Goal: Task Accomplishment & Management: Use online tool/utility

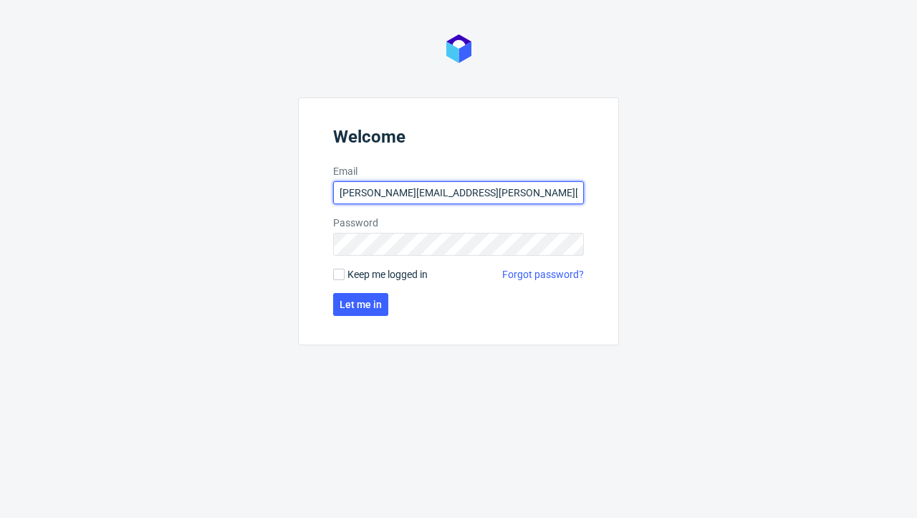
type input "[PERSON_NAME][EMAIL_ADDRESS][PERSON_NAME][DOMAIN_NAME]"
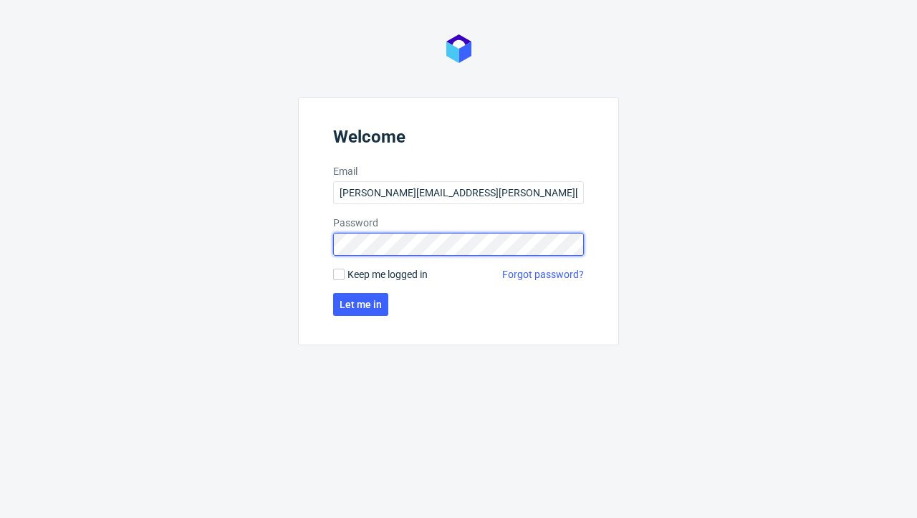
click at [360, 304] on button "Let me in" at bounding box center [360, 304] width 55 height 23
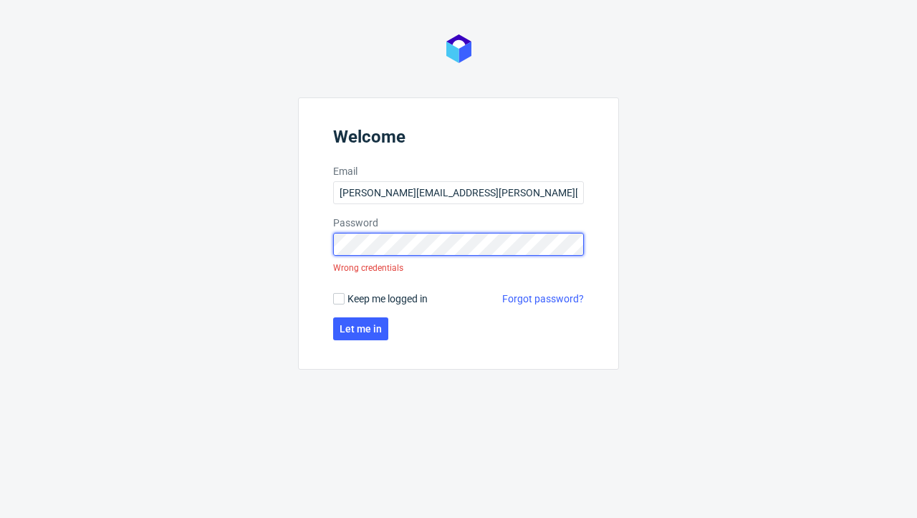
click at [360, 329] on button "Let me in" at bounding box center [360, 328] width 55 height 23
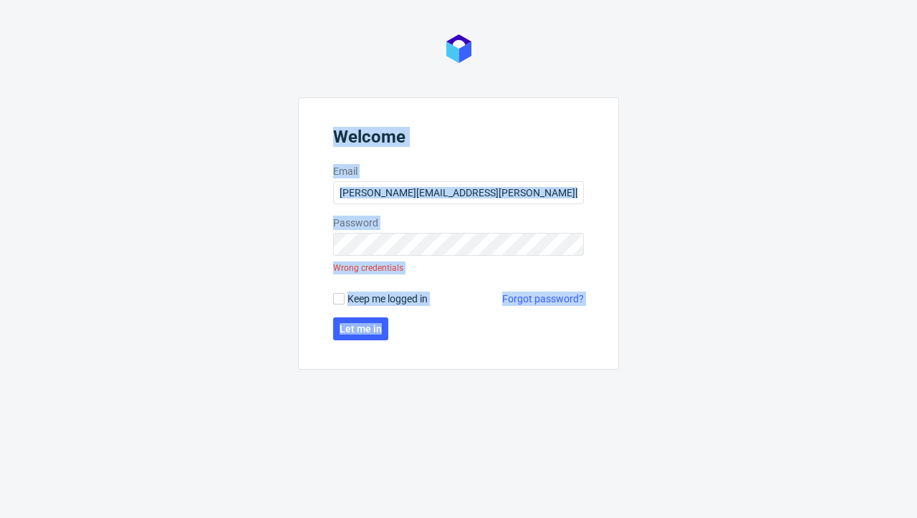
click at [450, 220] on label "Password" at bounding box center [458, 223] width 251 height 14
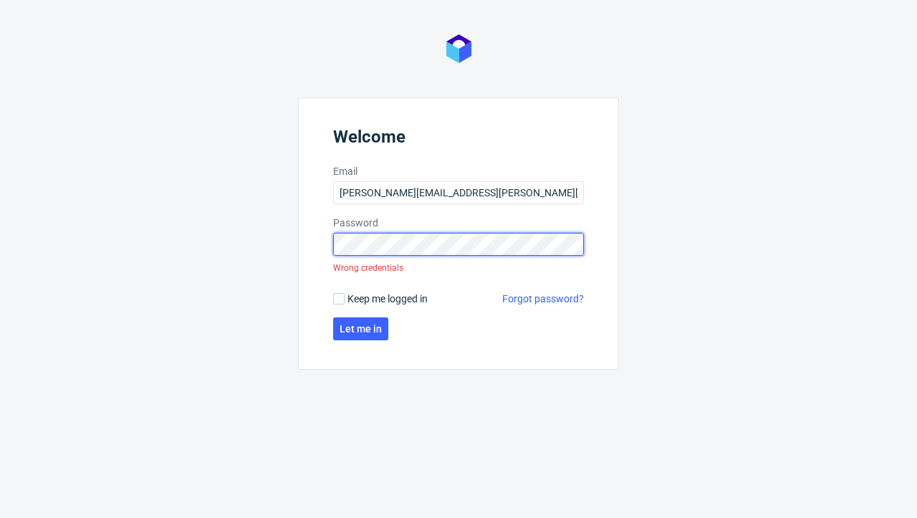
click at [360, 329] on button "Let me in" at bounding box center [360, 328] width 55 height 23
click at [585, 355] on form "Welcome Email [PERSON_NAME][EMAIL_ADDRESS][PERSON_NAME][DOMAIN_NAME] Password W…" at bounding box center [458, 233] width 321 height 272
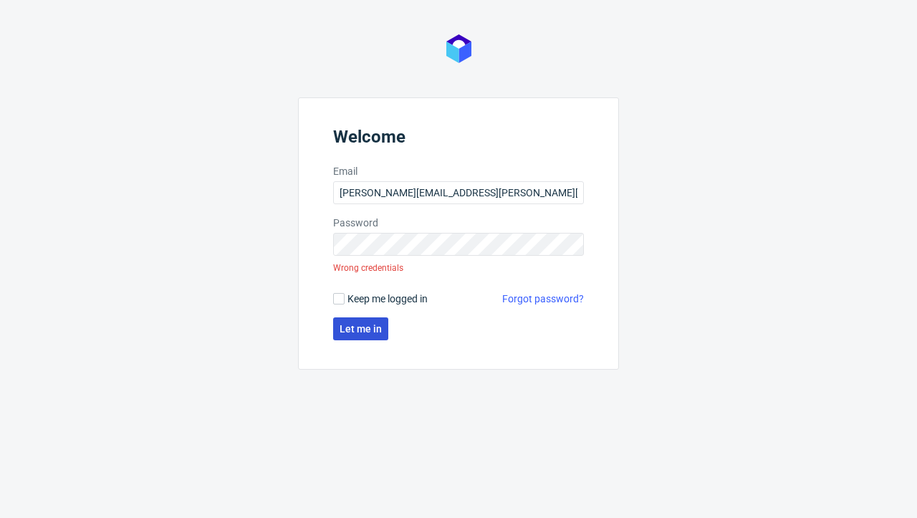
click at [366, 330] on span "Let me in" at bounding box center [361, 329] width 42 height 10
click at [446, 258] on form "Welcome Email [PERSON_NAME][EMAIL_ADDRESS][PERSON_NAME][DOMAIN_NAME] Password W…" at bounding box center [458, 233] width 321 height 272
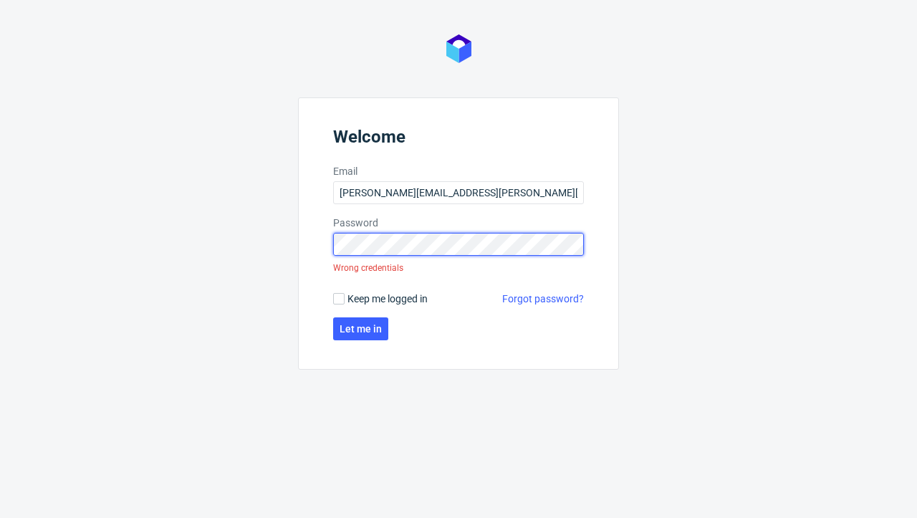
click at [360, 329] on button "Let me in" at bounding box center [360, 328] width 55 height 23
click at [439, 370] on div "Welcome Email [PERSON_NAME][EMAIL_ADDRESS][PERSON_NAME][DOMAIN_NAME] Password W…" at bounding box center [458, 259] width 917 height 518
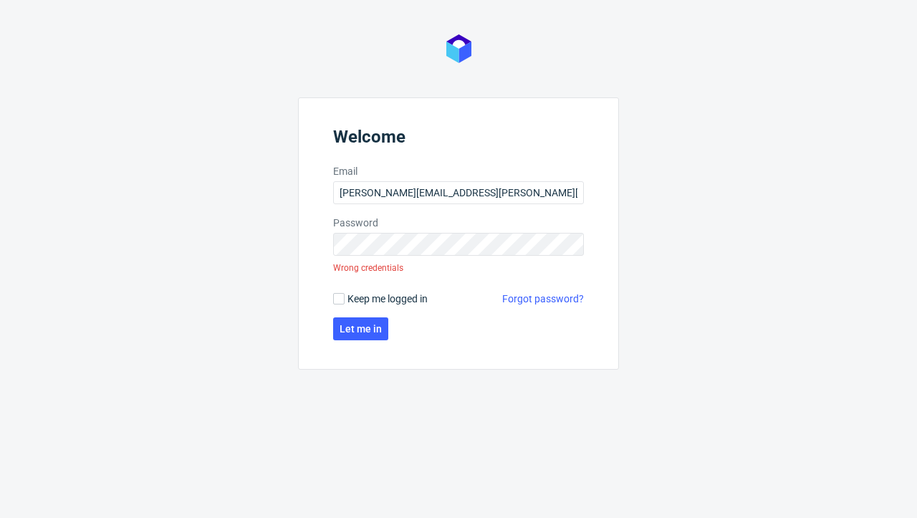
click at [559, 297] on link "Forgot password?" at bounding box center [543, 299] width 82 height 14
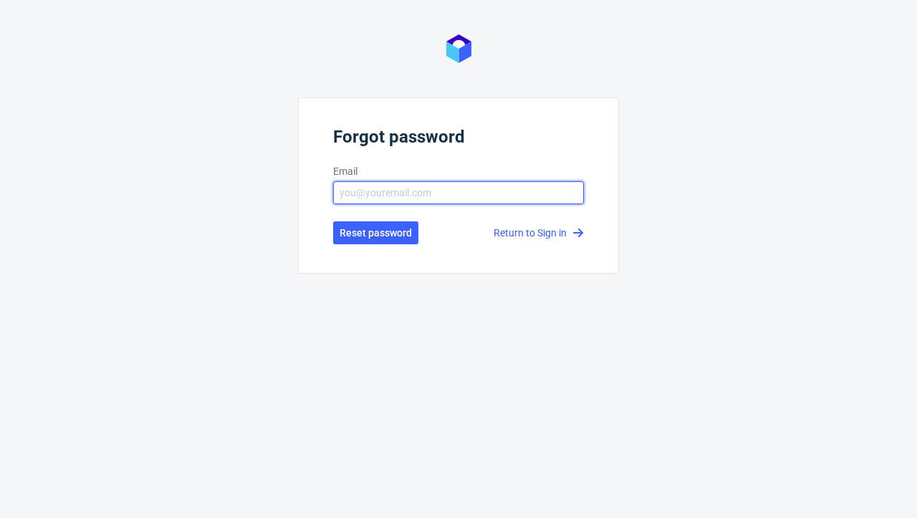
click at [471, 185] on input "text" at bounding box center [458, 192] width 251 height 23
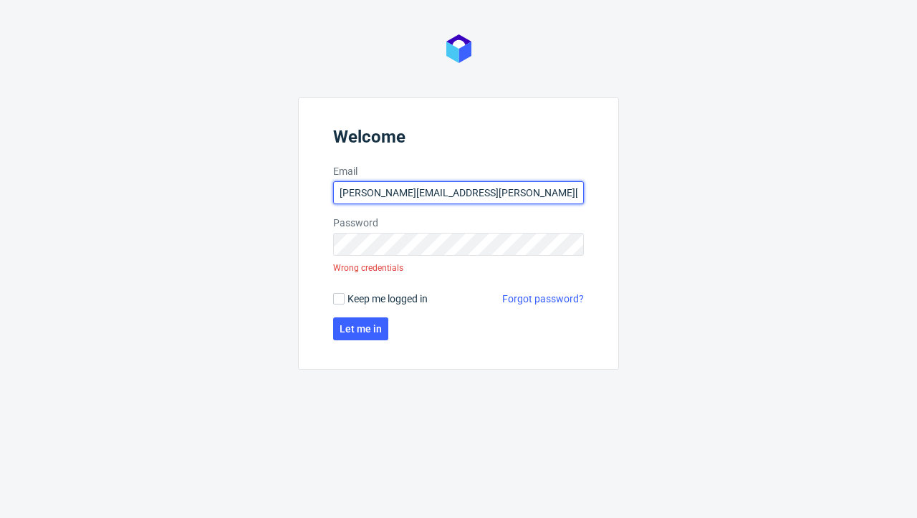
drag, startPoint x: 474, startPoint y: 193, endPoint x: 421, endPoint y: 190, distance: 52.4
click at [421, 190] on input "[PERSON_NAME][EMAIL_ADDRESS][PERSON_NAME][DOMAIN_NAME]" at bounding box center [458, 192] width 251 height 23
type input "[PERSON_NAME][EMAIL_ADDRESS][PERSON_NAME][DOMAIN_NAME]"
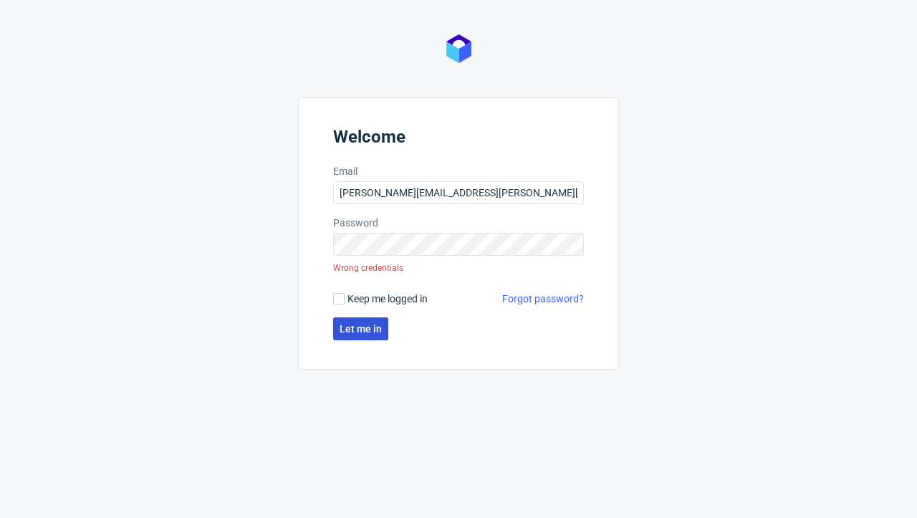
click at [355, 332] on span "Let me in" at bounding box center [361, 329] width 42 height 10
click at [430, 258] on form "Welcome Email [PERSON_NAME][EMAIL_ADDRESS][PERSON_NAME][DOMAIN_NAME] Password W…" at bounding box center [458, 233] width 321 height 272
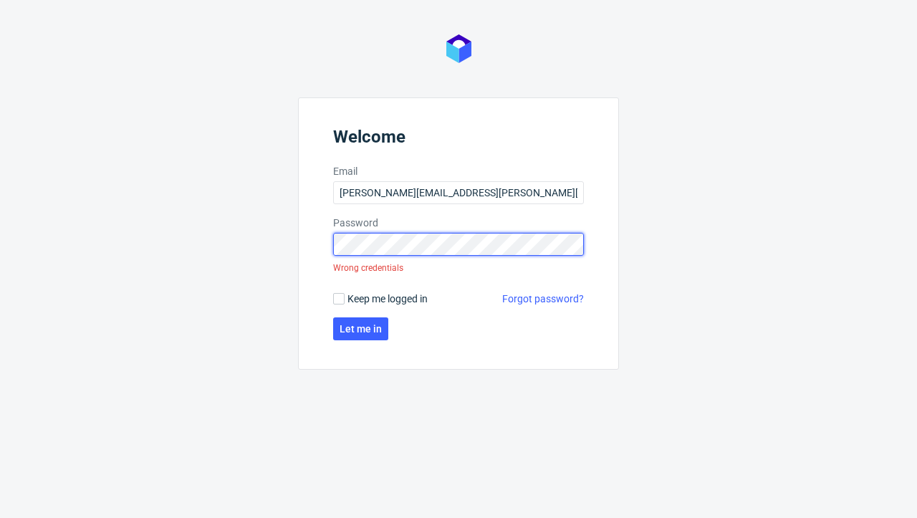
click at [360, 329] on button "Let me in" at bounding box center [360, 328] width 55 height 23
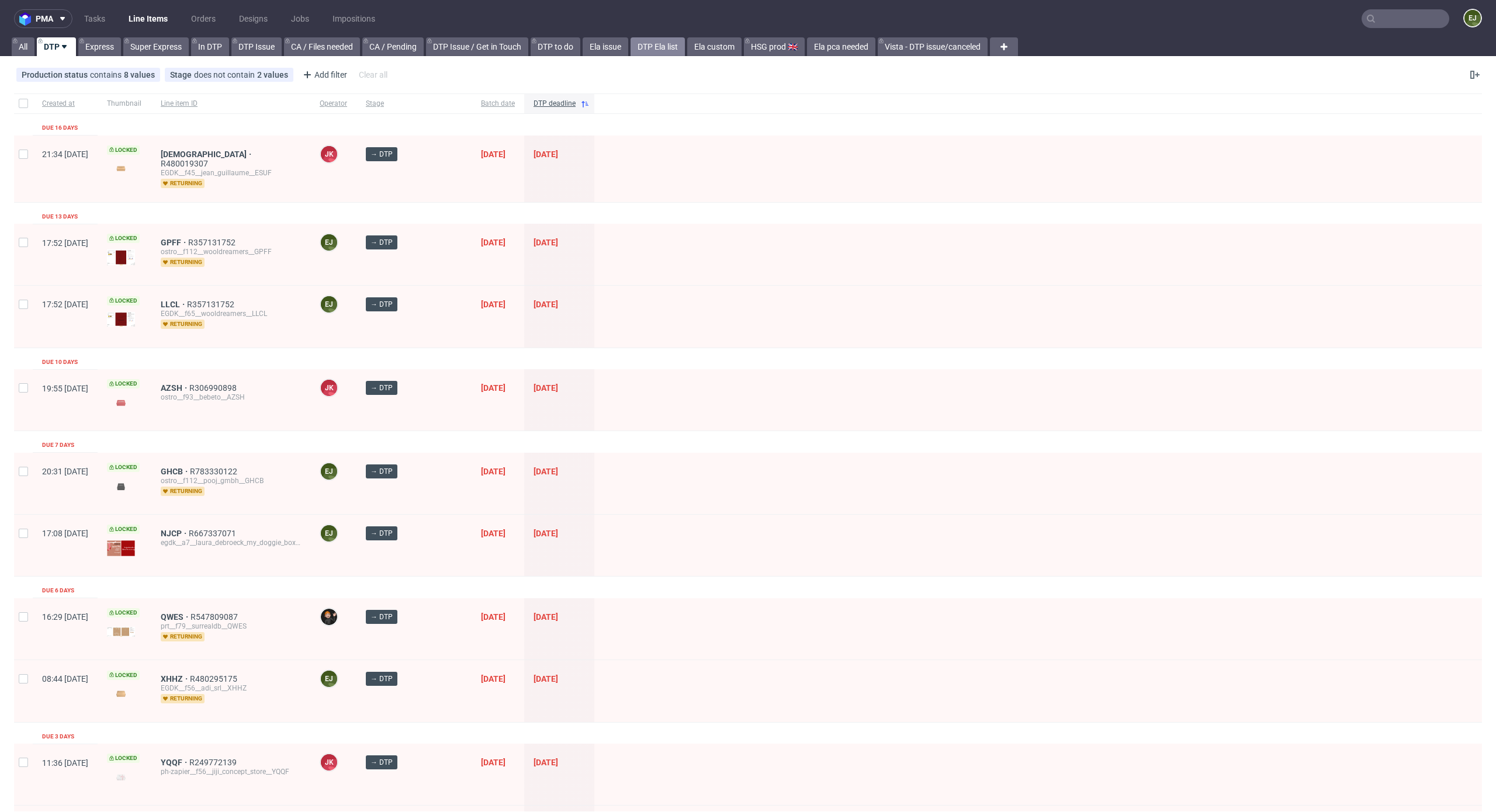
click at [685, 46] on link "DTP Ela list" at bounding box center [657, 46] width 55 height 19
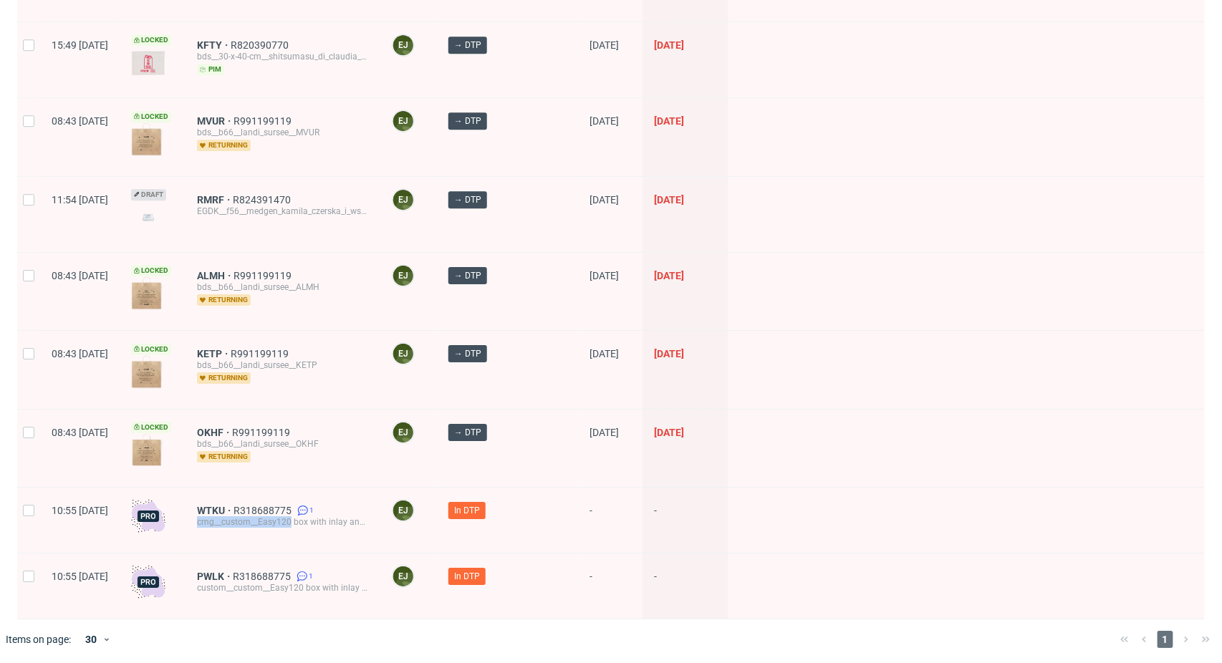
scroll to position [1351, 0]
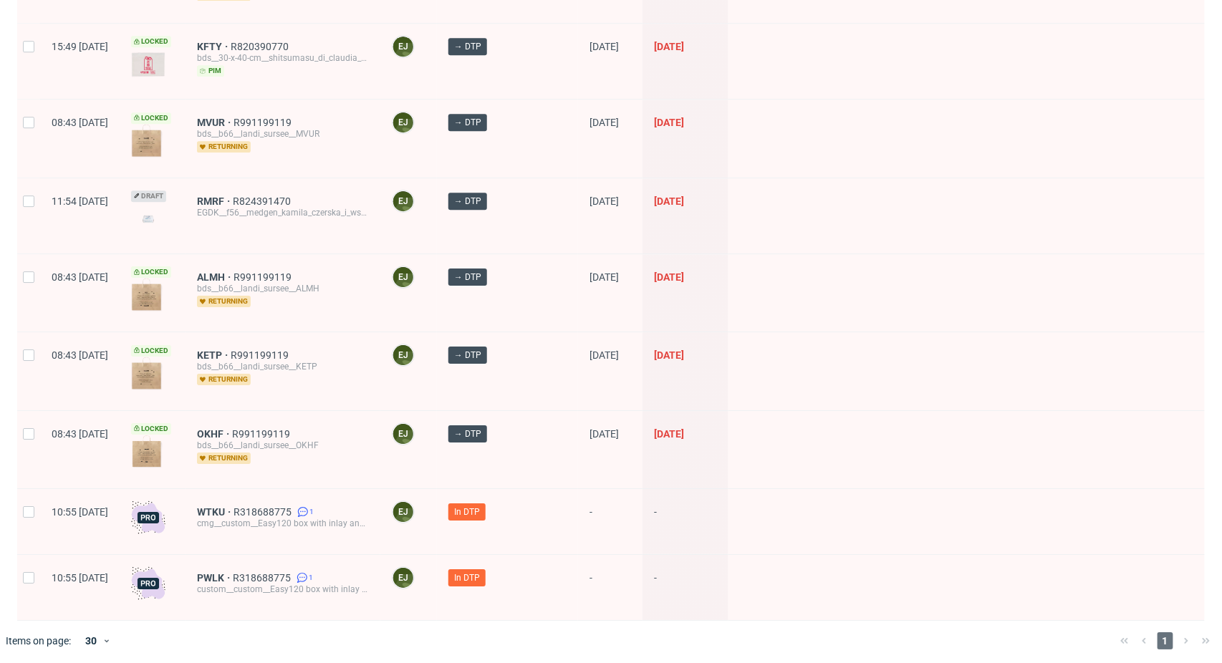
click at [327, 517] on div "WTKU R318688775 1 cmg__custom__Easy120 box with inlay and sleeve__WTKU" at bounding box center [283, 521] width 195 height 65
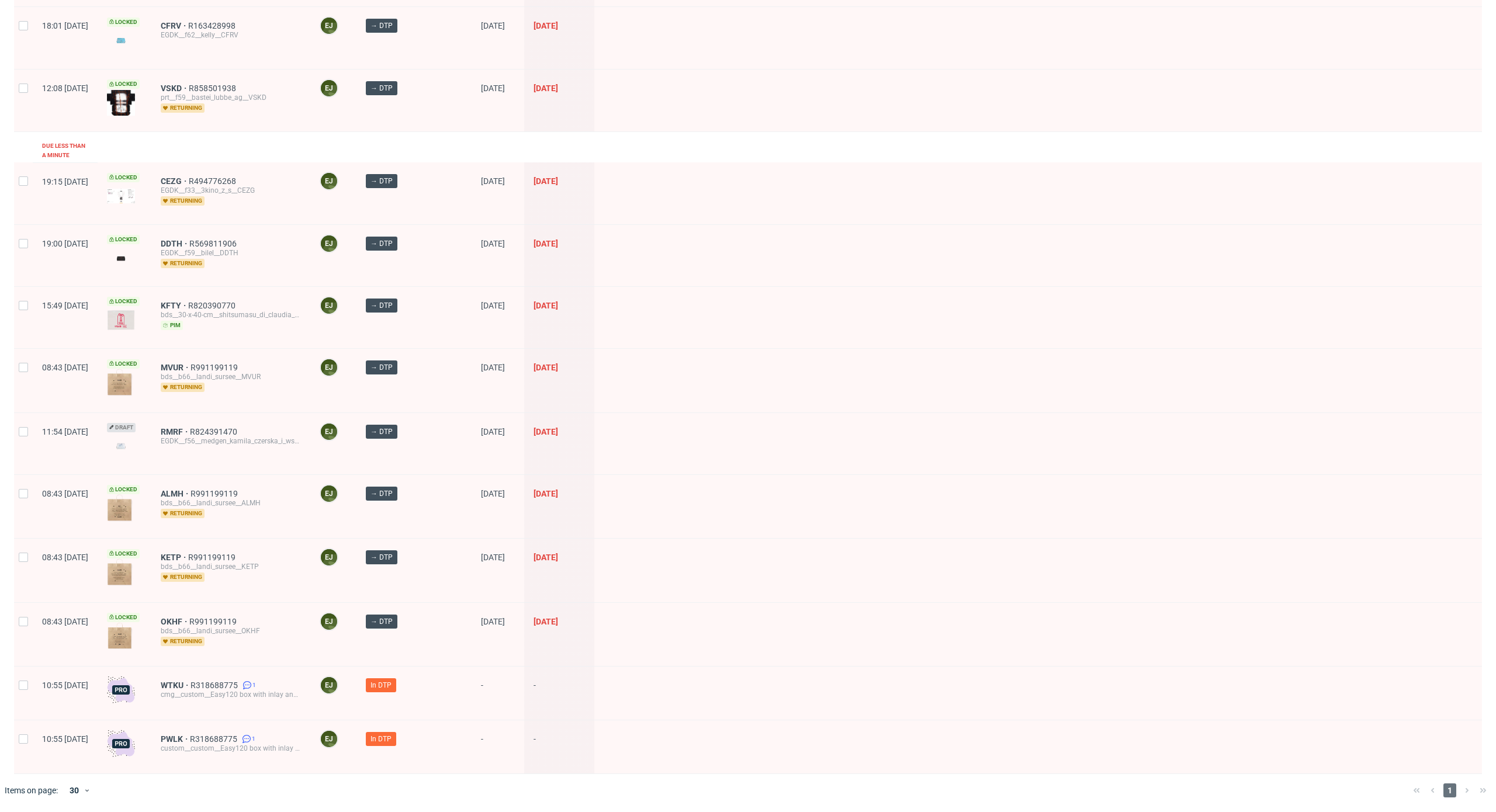
scroll to position [845, 0]
click at [191, 421] on span "WTKU" at bounding box center [175, 685] width 30 height 9
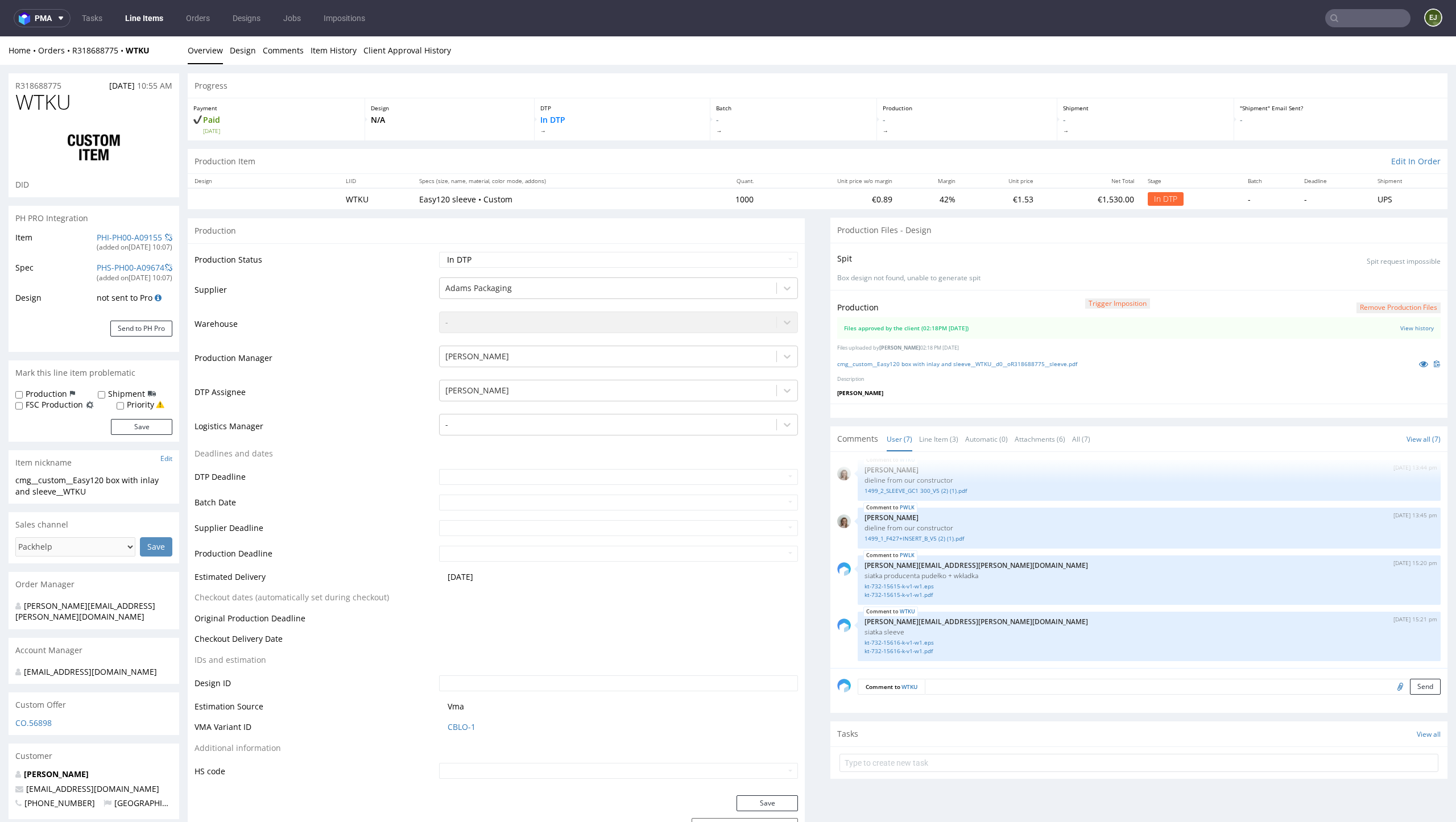
scroll to position [178, 0]
click at [727, 368] on link "cmg__custom__Easy120 box with inlay and sleeve__WTKU__d0__oR318688775__sleeve.p…" at bounding box center [957, 364] width 240 height 8
